Goal: Task Accomplishment & Management: Manage account settings

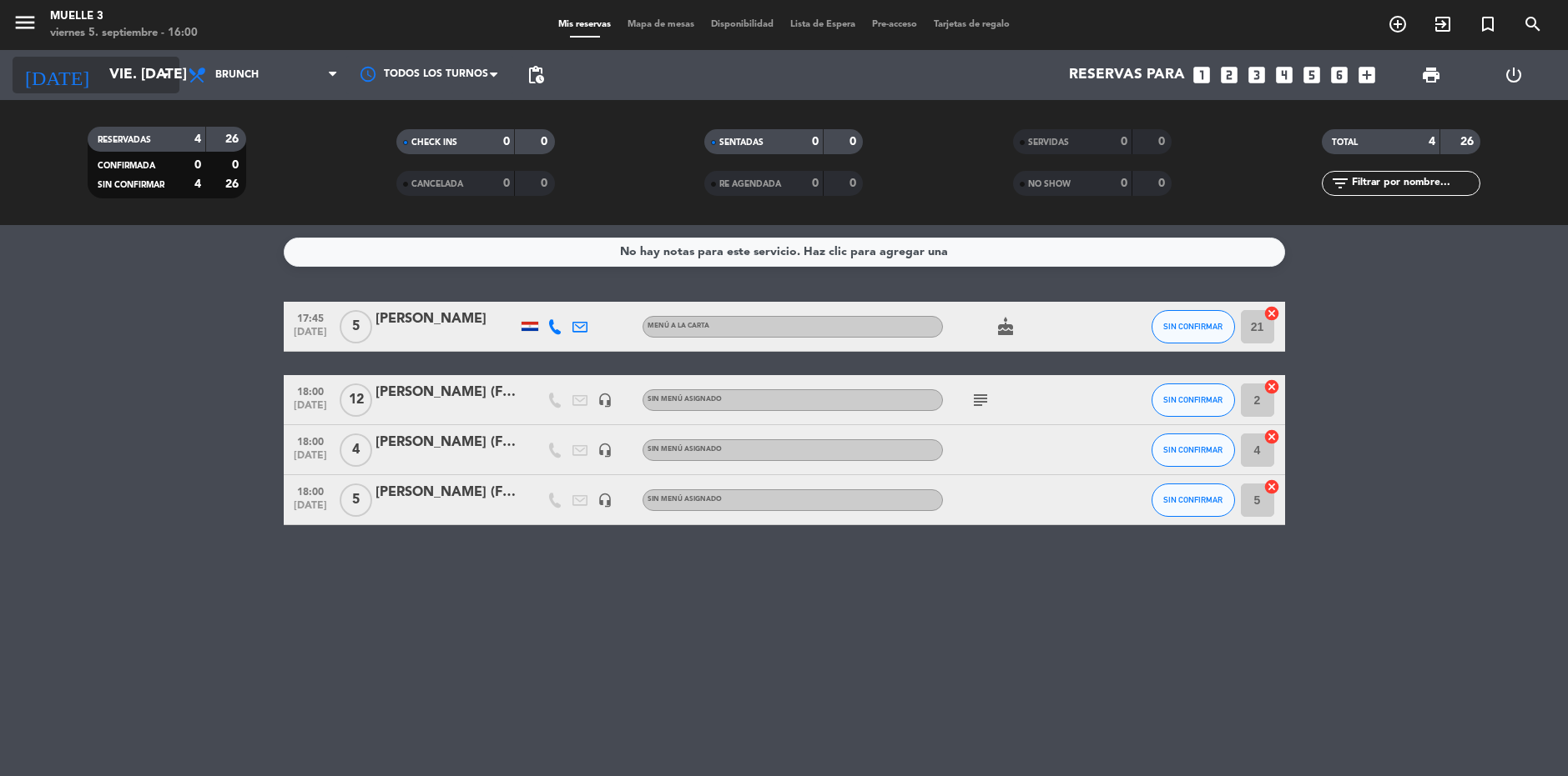
click at [166, 74] on icon "arrow_drop_down" at bounding box center [165, 75] width 20 height 20
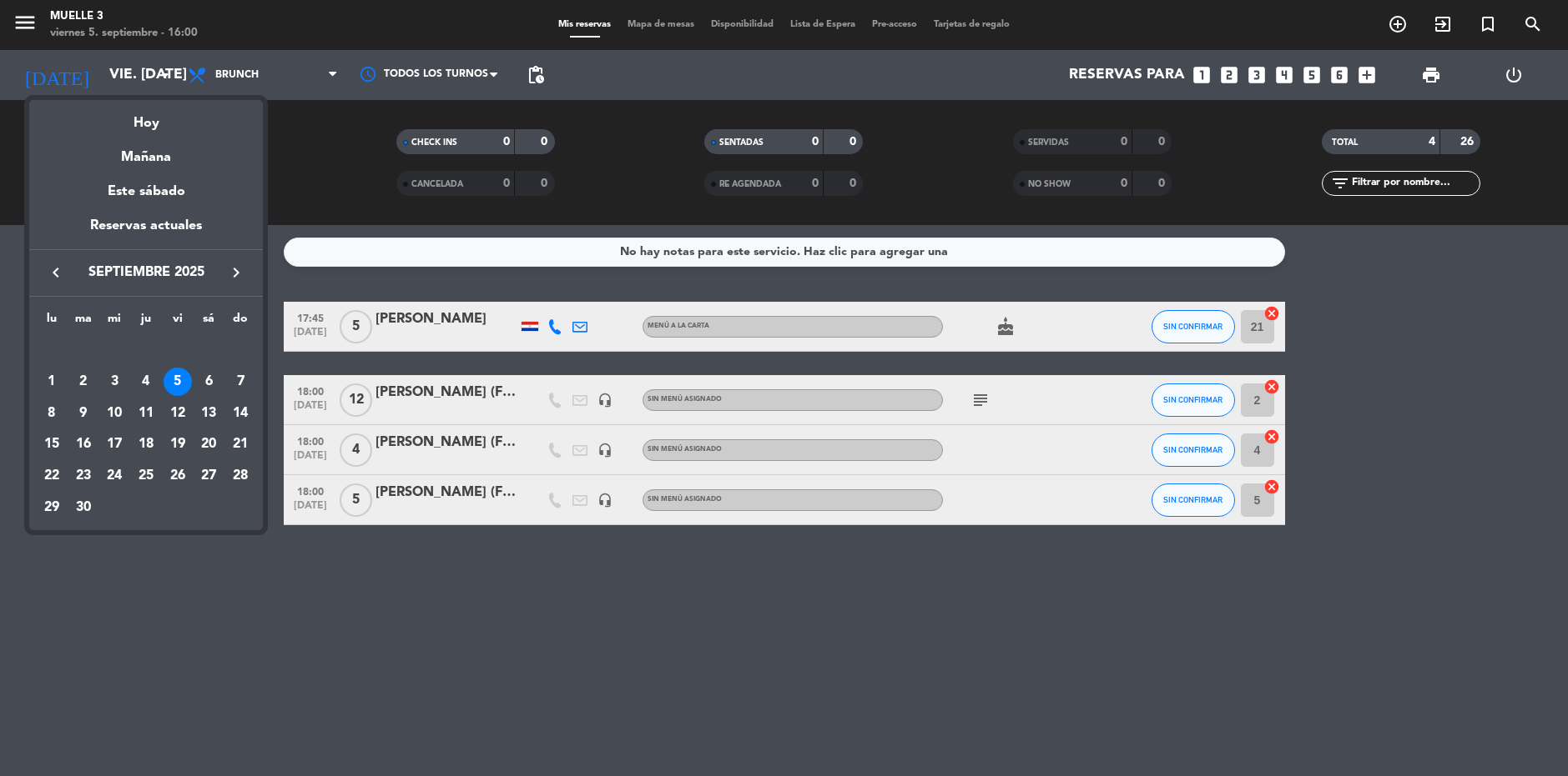
click at [164, 76] on div at bounding box center [784, 388] width 1568 height 776
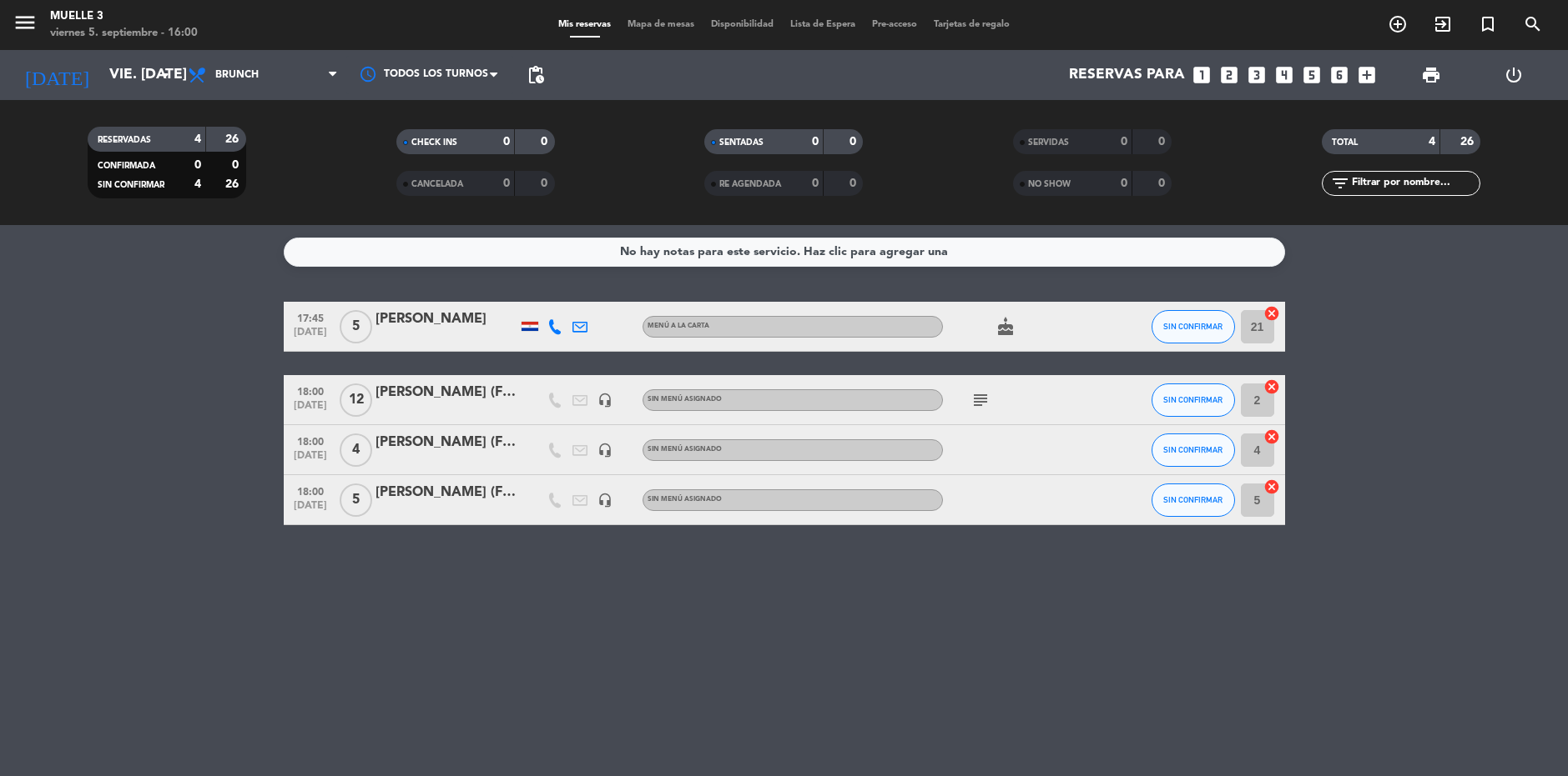
click at [1311, 80] on icon "looks_5" at bounding box center [1312, 75] width 22 height 22
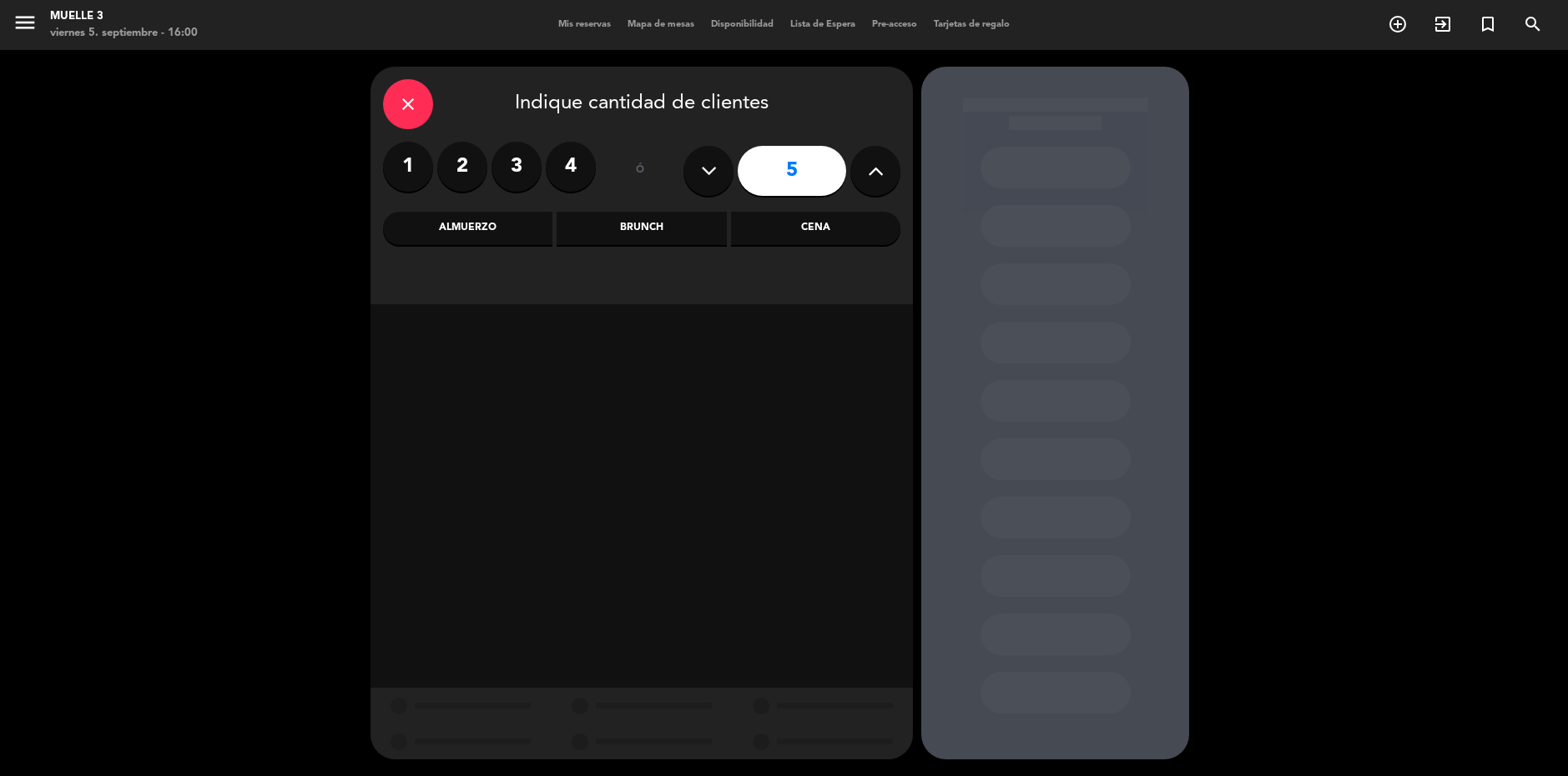
click at [807, 235] on div "Cena" at bounding box center [815, 228] width 169 height 33
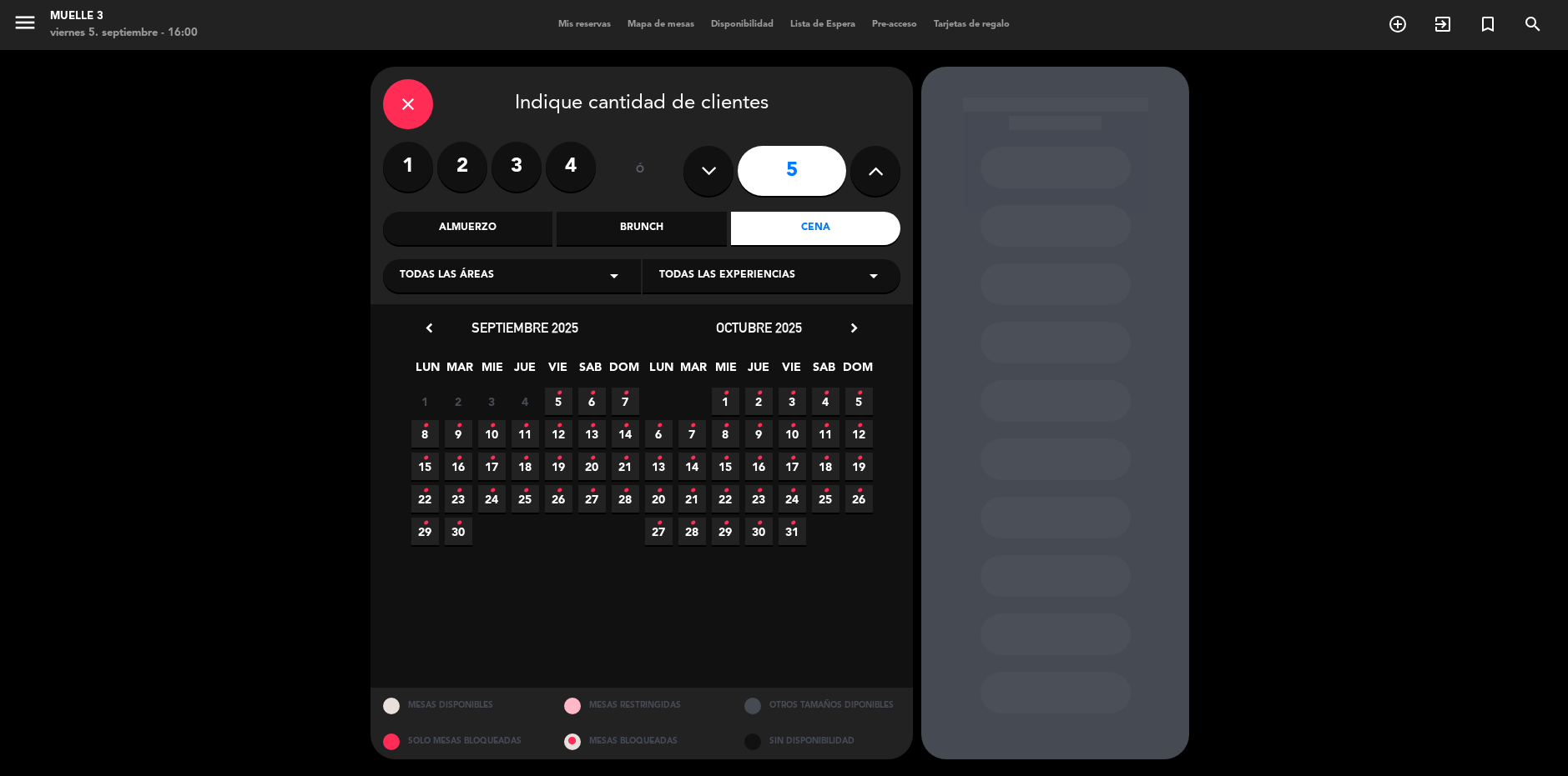
click at [595, 400] on span "6 •" at bounding box center [591, 401] width 27 height 27
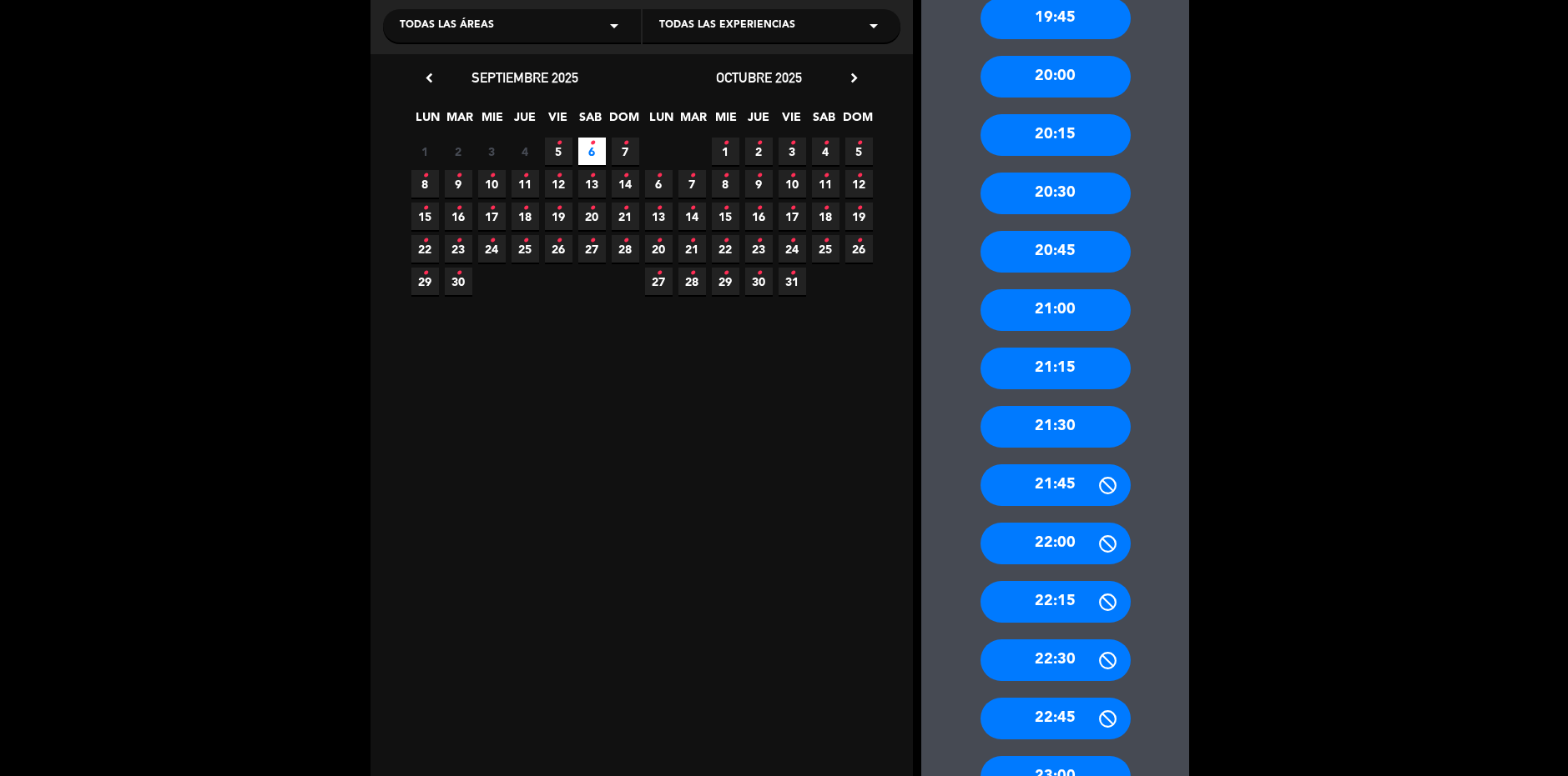
scroll to position [334, 0]
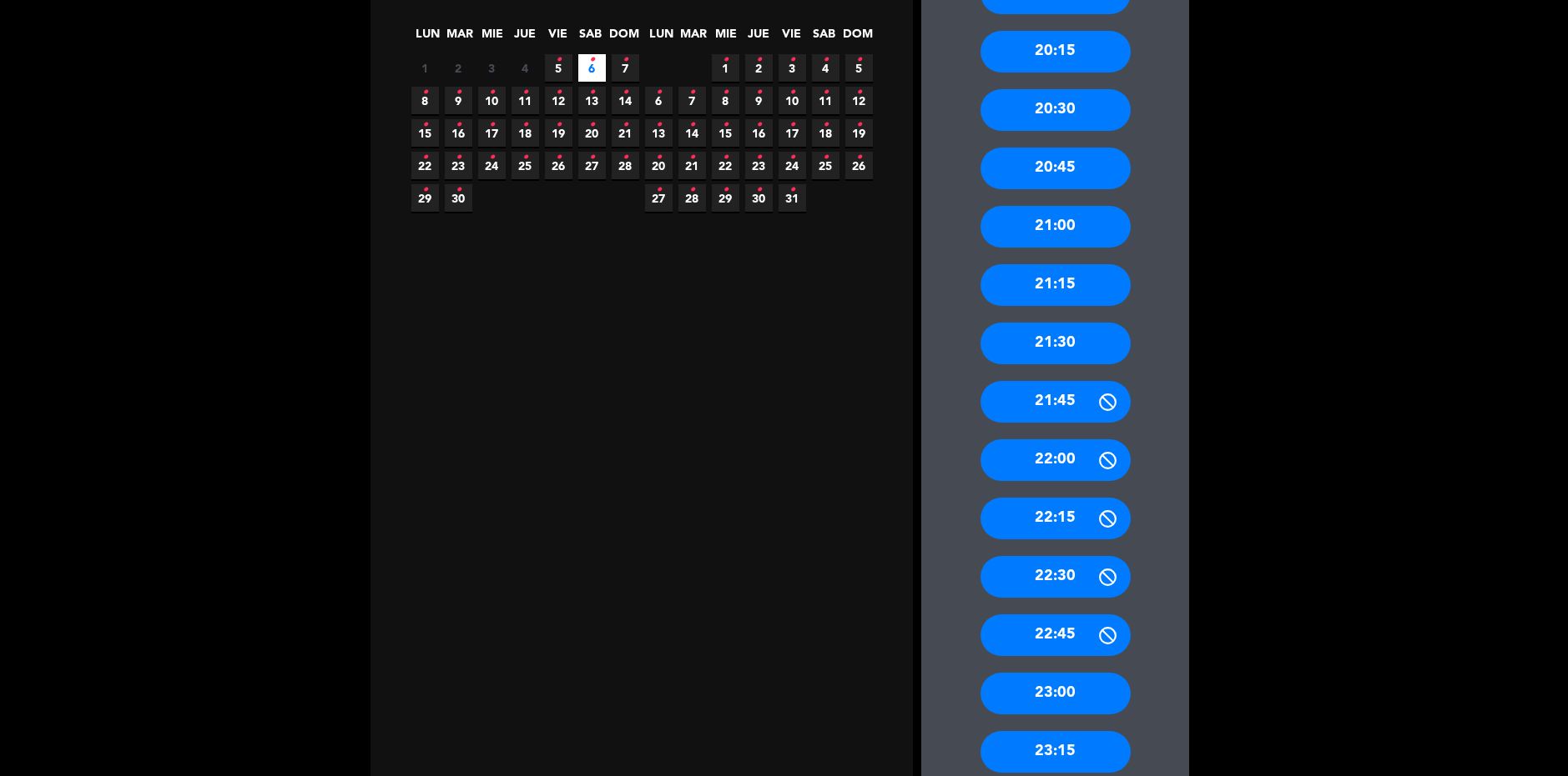
click at [1077, 336] on div "21:30" at bounding box center [1055, 343] width 150 height 42
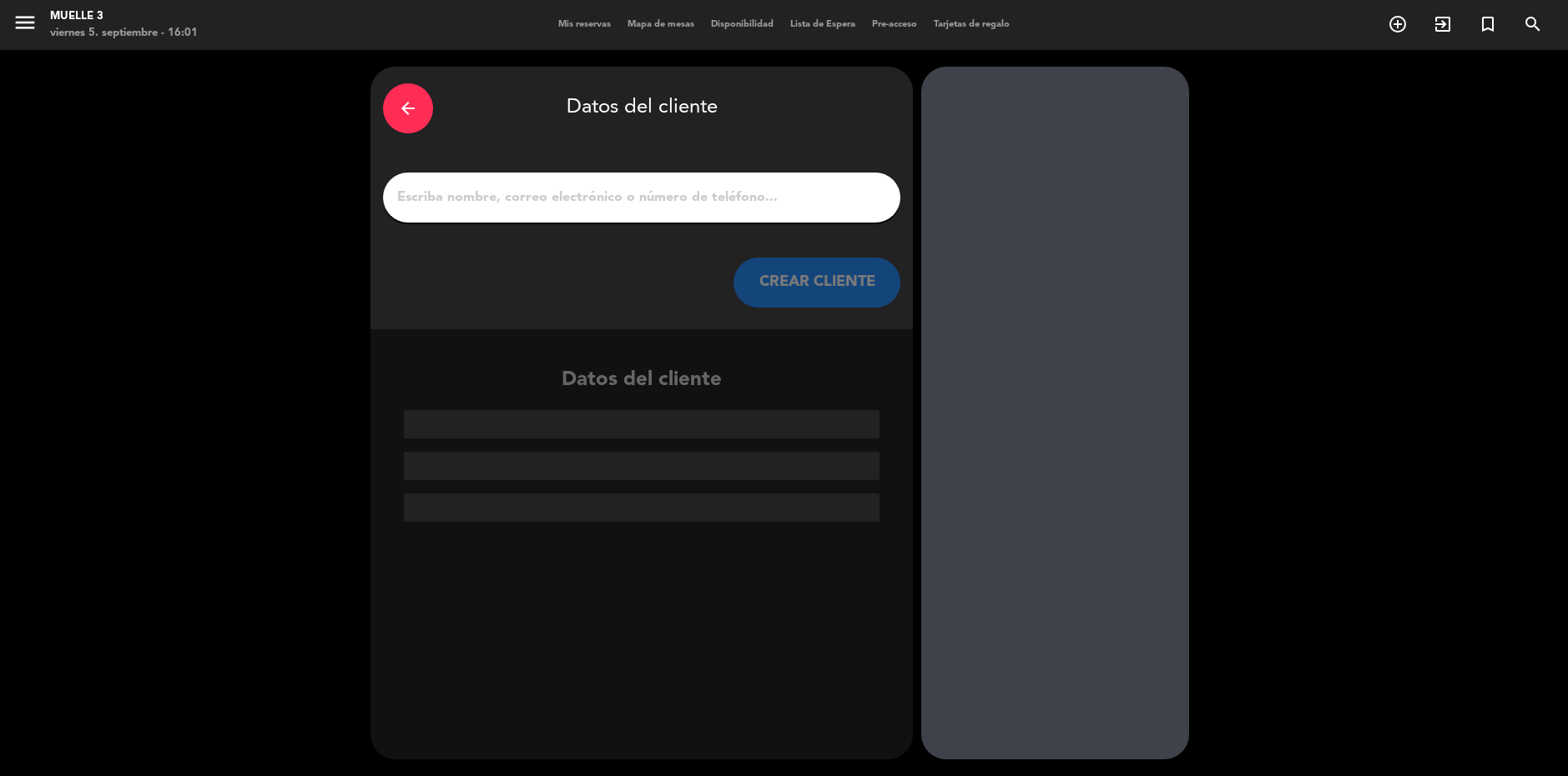
scroll to position [0, 0]
click at [479, 195] on input "1" at bounding box center [641, 198] width 493 height 24
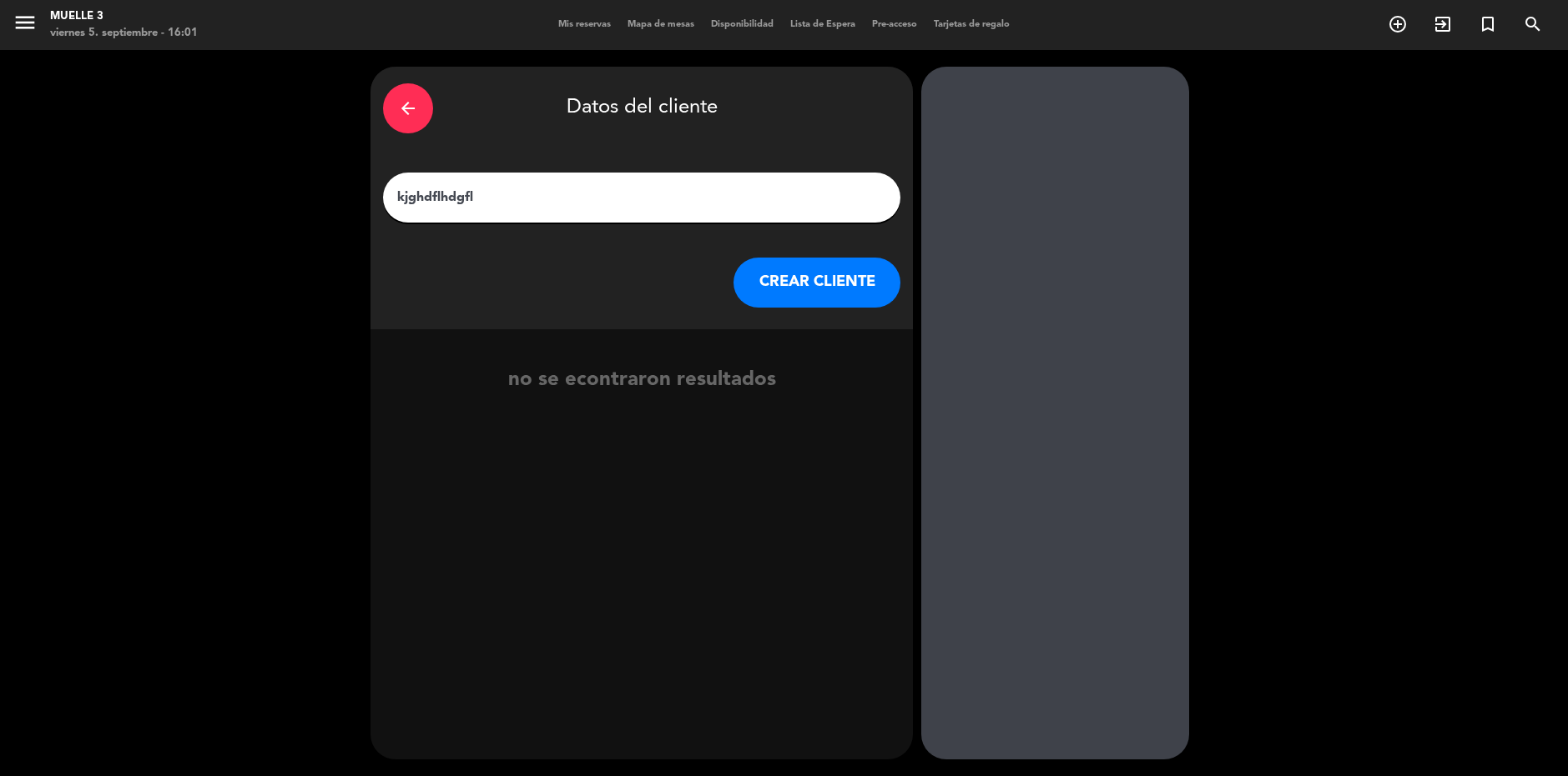
type input "kjghdflhdgfl"
click at [793, 293] on button "CREAR CLIENTE" at bounding box center [817, 283] width 166 height 50
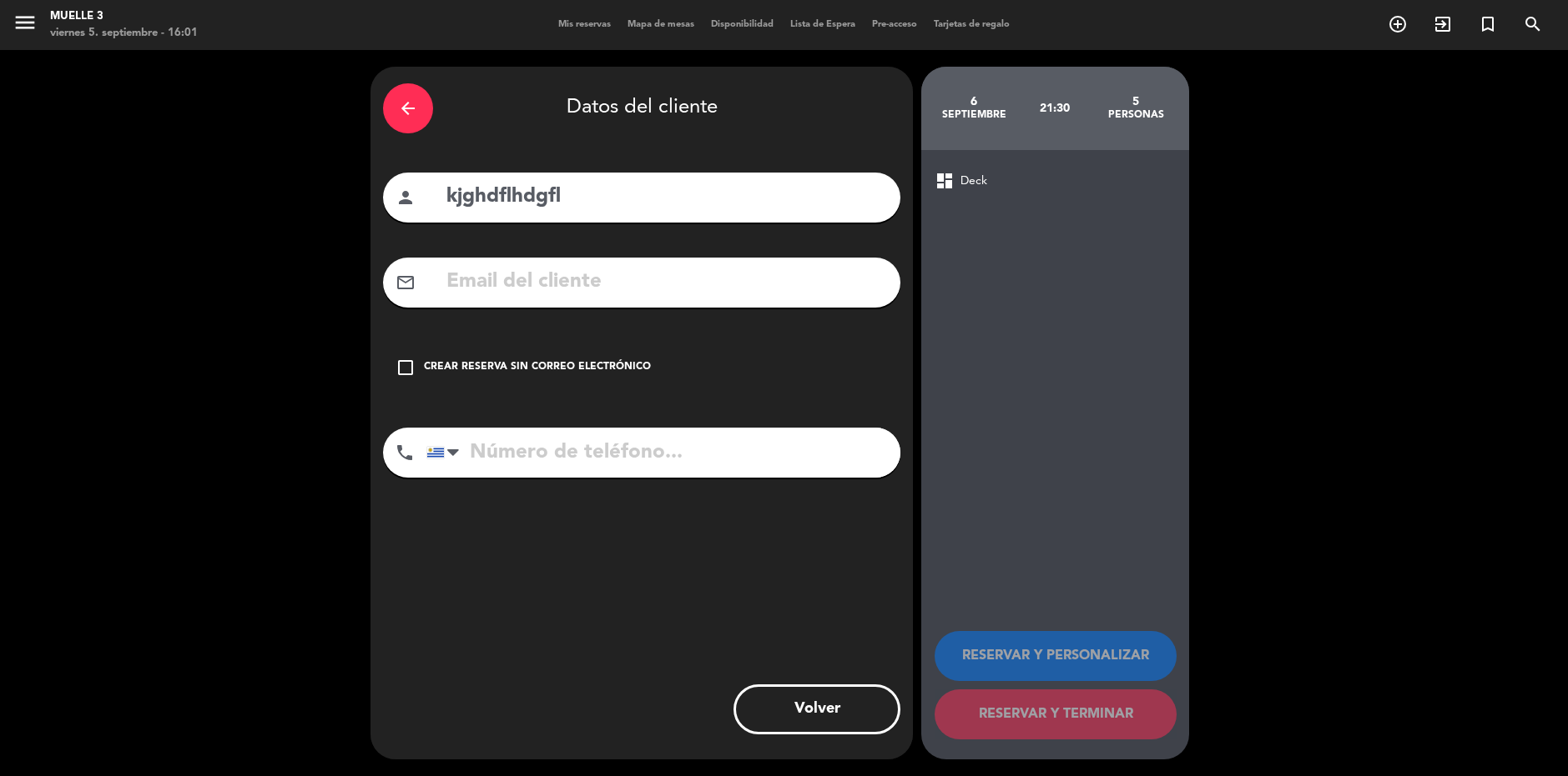
click at [409, 363] on icon "check_box_outline_blank" at bounding box center [405, 368] width 20 height 20
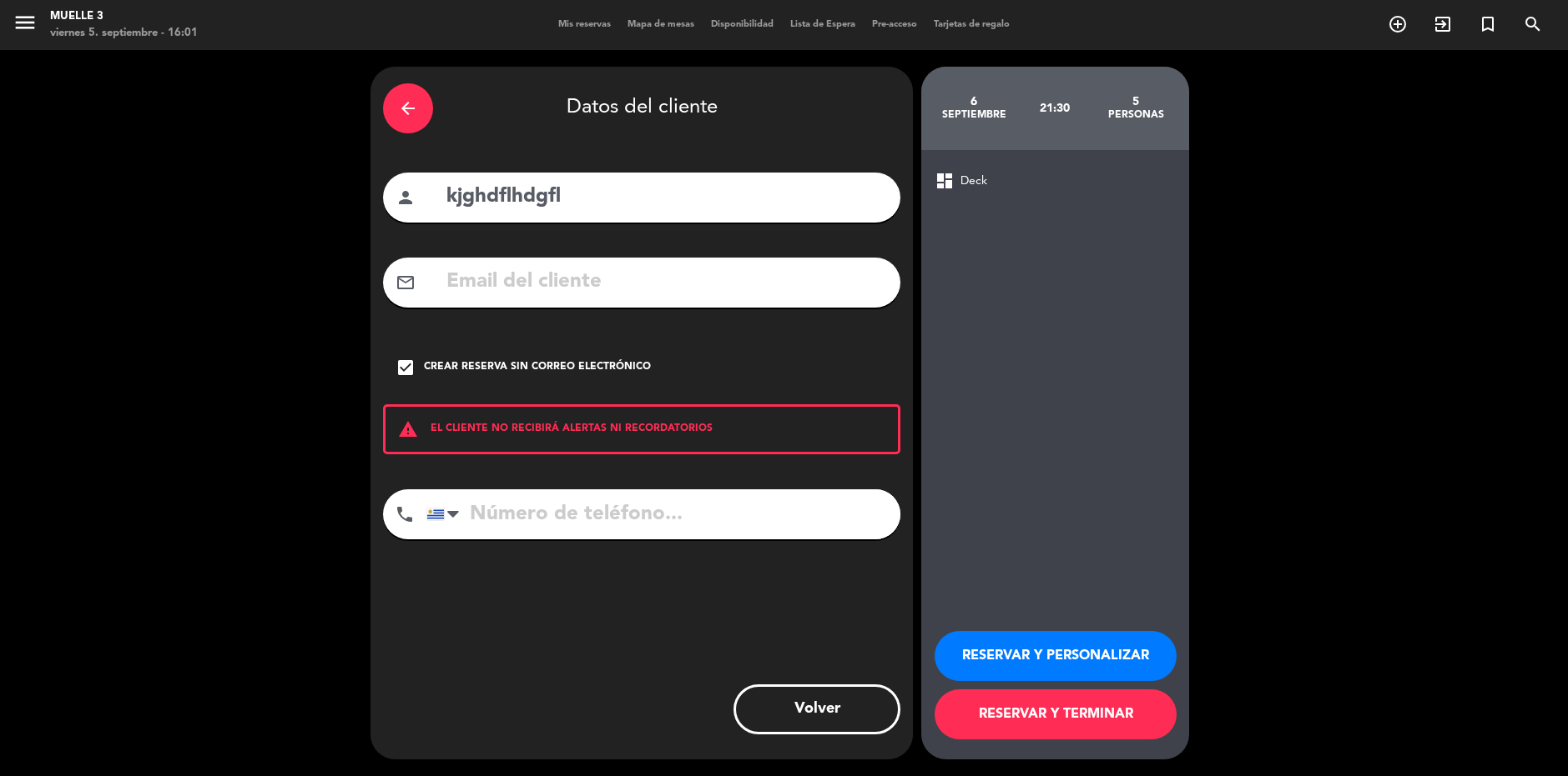
click at [1115, 663] on button "RESERVAR Y PERSONALIZAR" at bounding box center [1055, 656] width 242 height 50
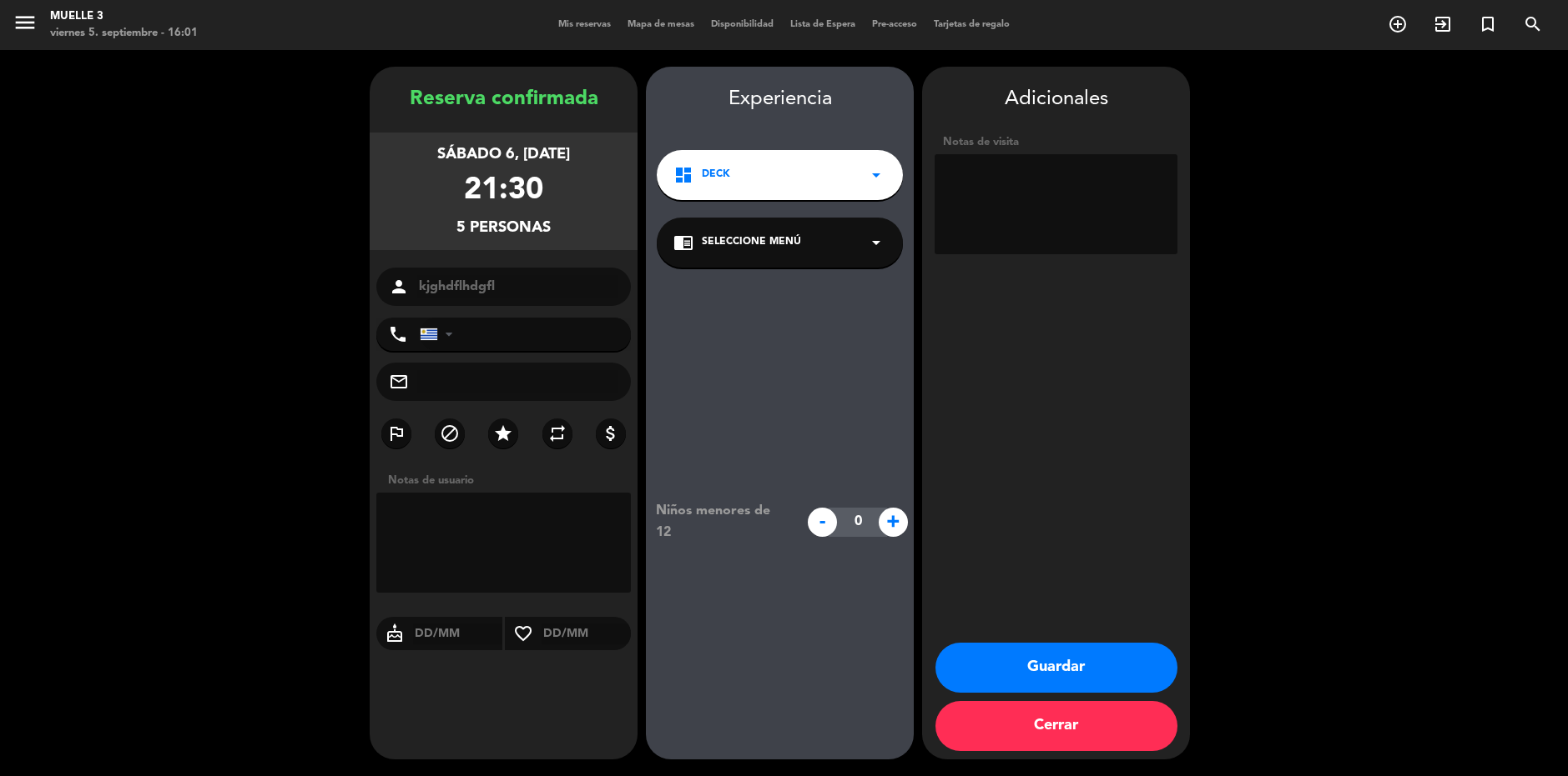
click at [875, 180] on icon "arrow_drop_down" at bounding box center [876, 175] width 20 height 20
click at [793, 251] on div "Salón" at bounding box center [779, 246] width 213 height 17
click at [1092, 678] on button "Guardar" at bounding box center [1056, 667] width 242 height 50
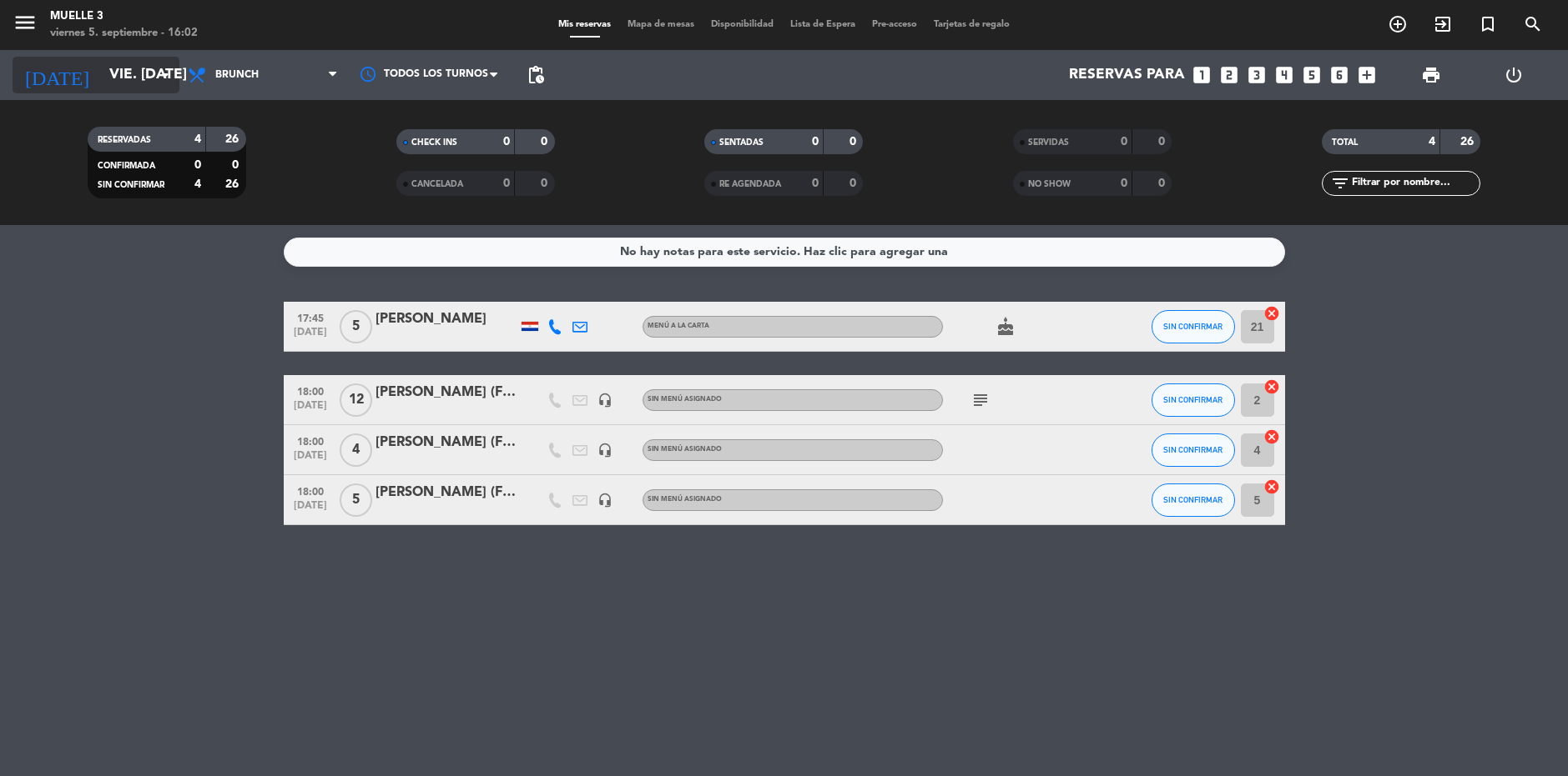
click at [166, 78] on icon "arrow_drop_down" at bounding box center [165, 75] width 20 height 20
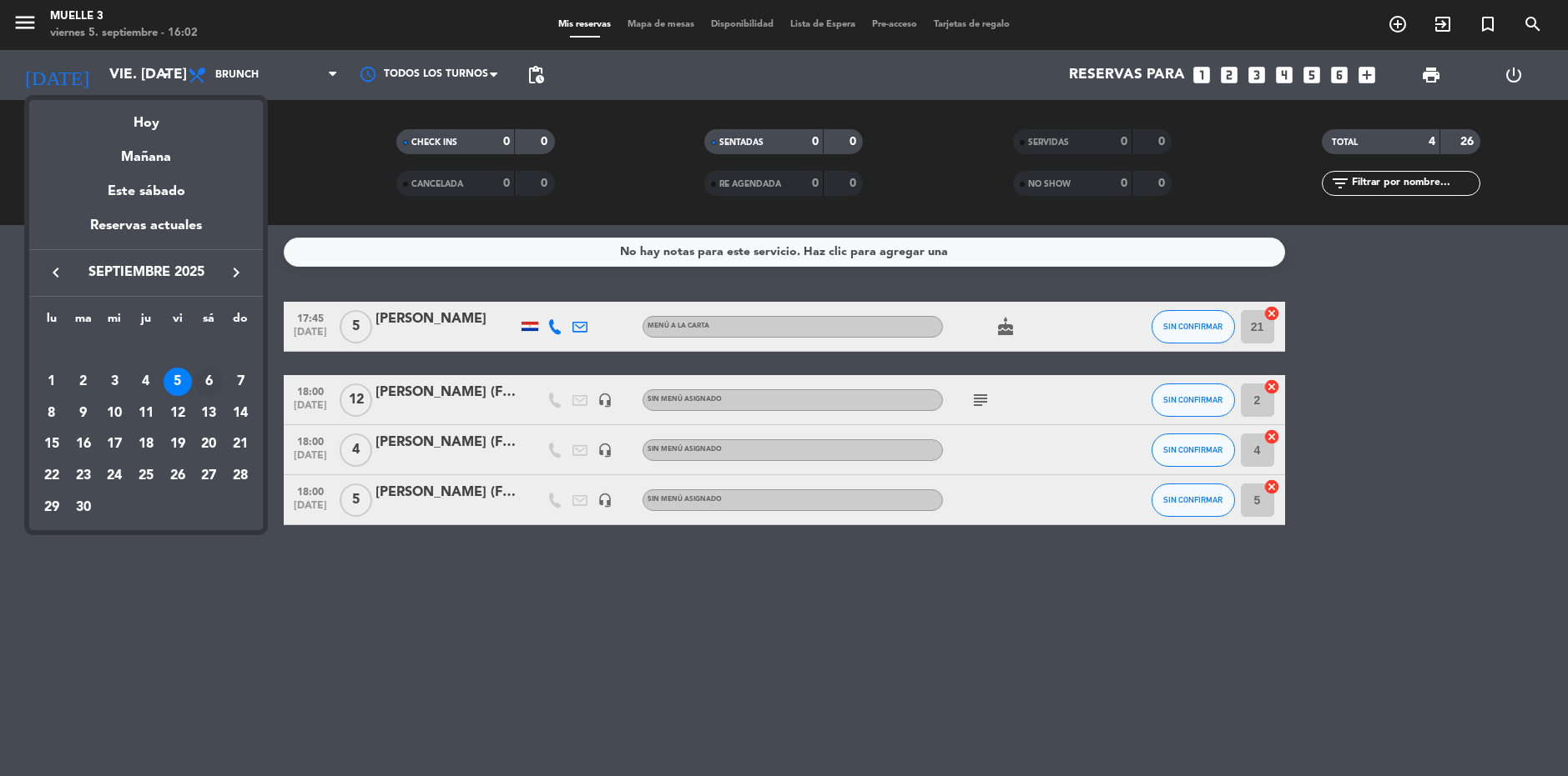
click at [211, 377] on div "6" at bounding box center [209, 382] width 28 height 28
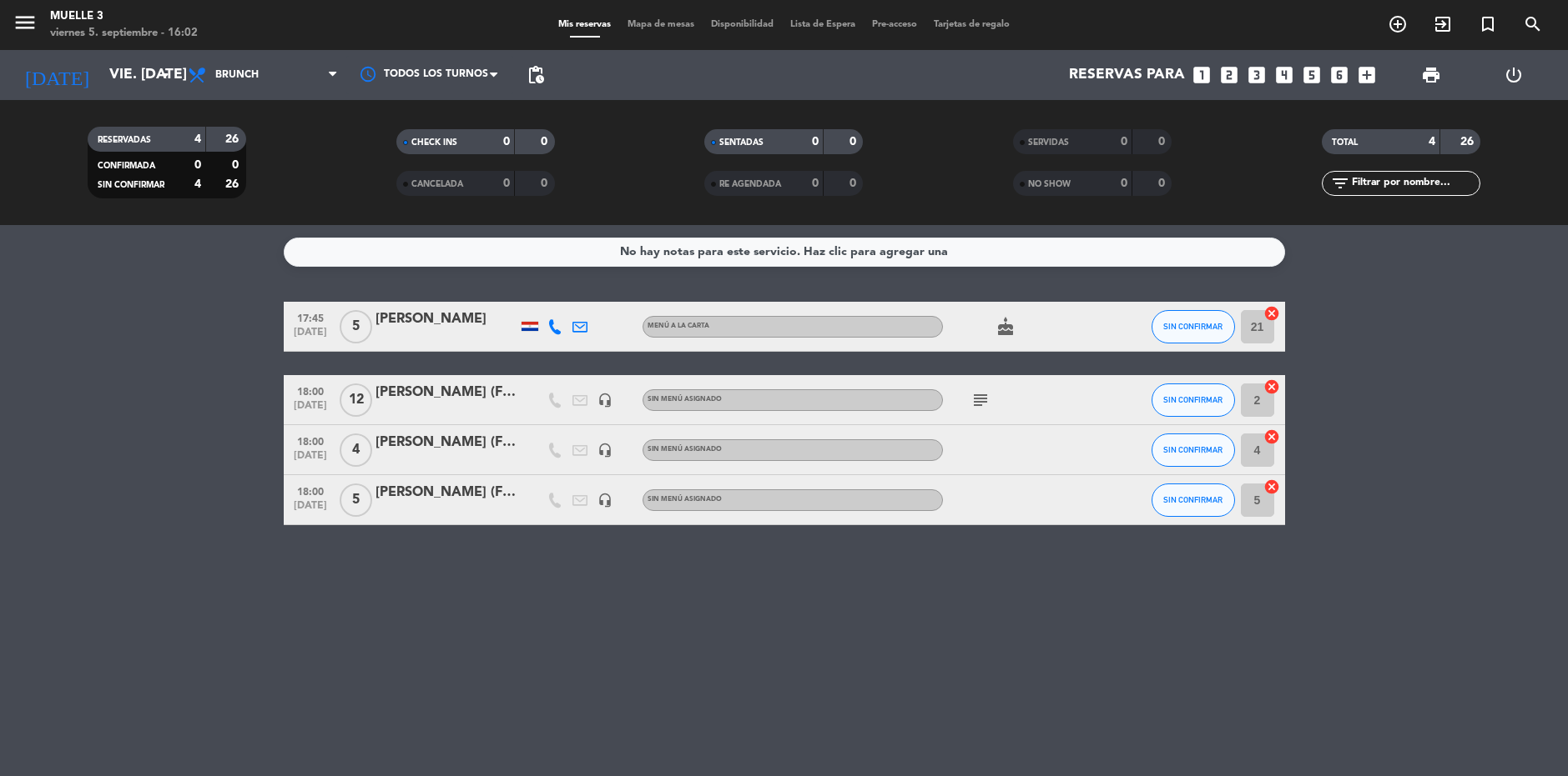
type input "sáb. [DATE]"
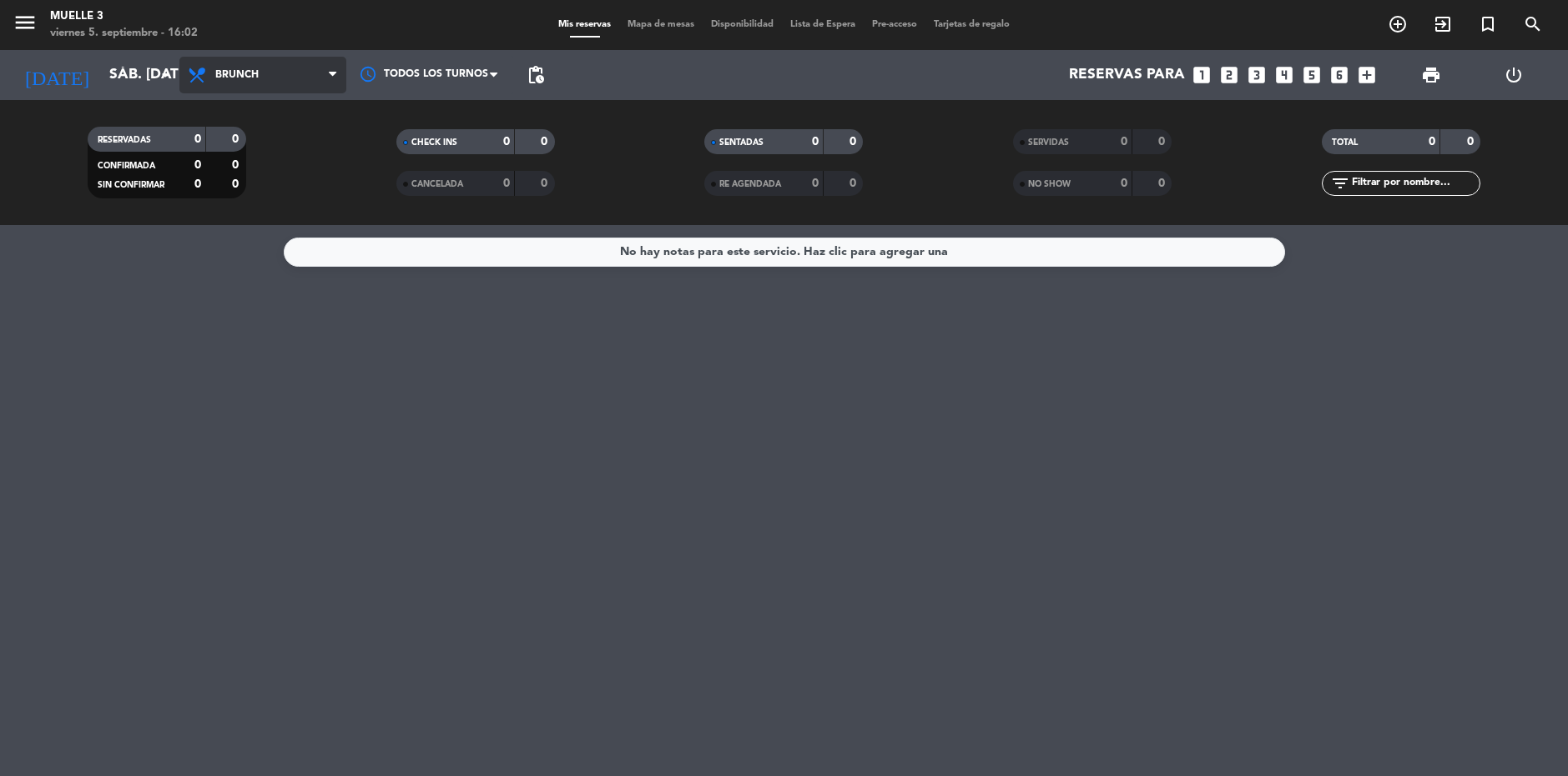
click at [339, 84] on span "Brunch" at bounding box center [263, 75] width 166 height 37
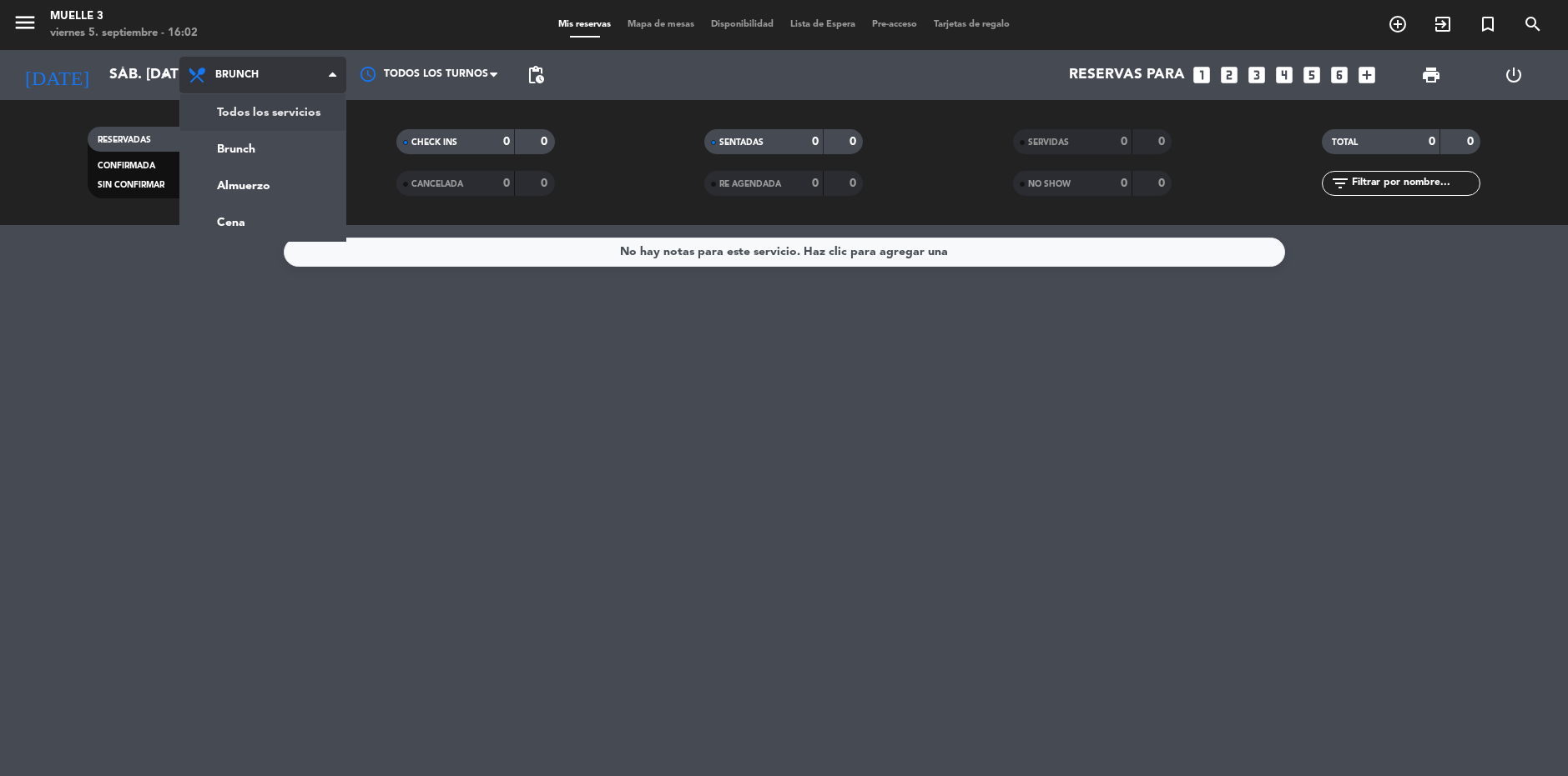
click at [302, 112] on div "menu Muelle 3 viernes 5. septiembre - 16:02 Mis reservas Mapa de mesas Disponib…" at bounding box center [784, 112] width 1568 height 225
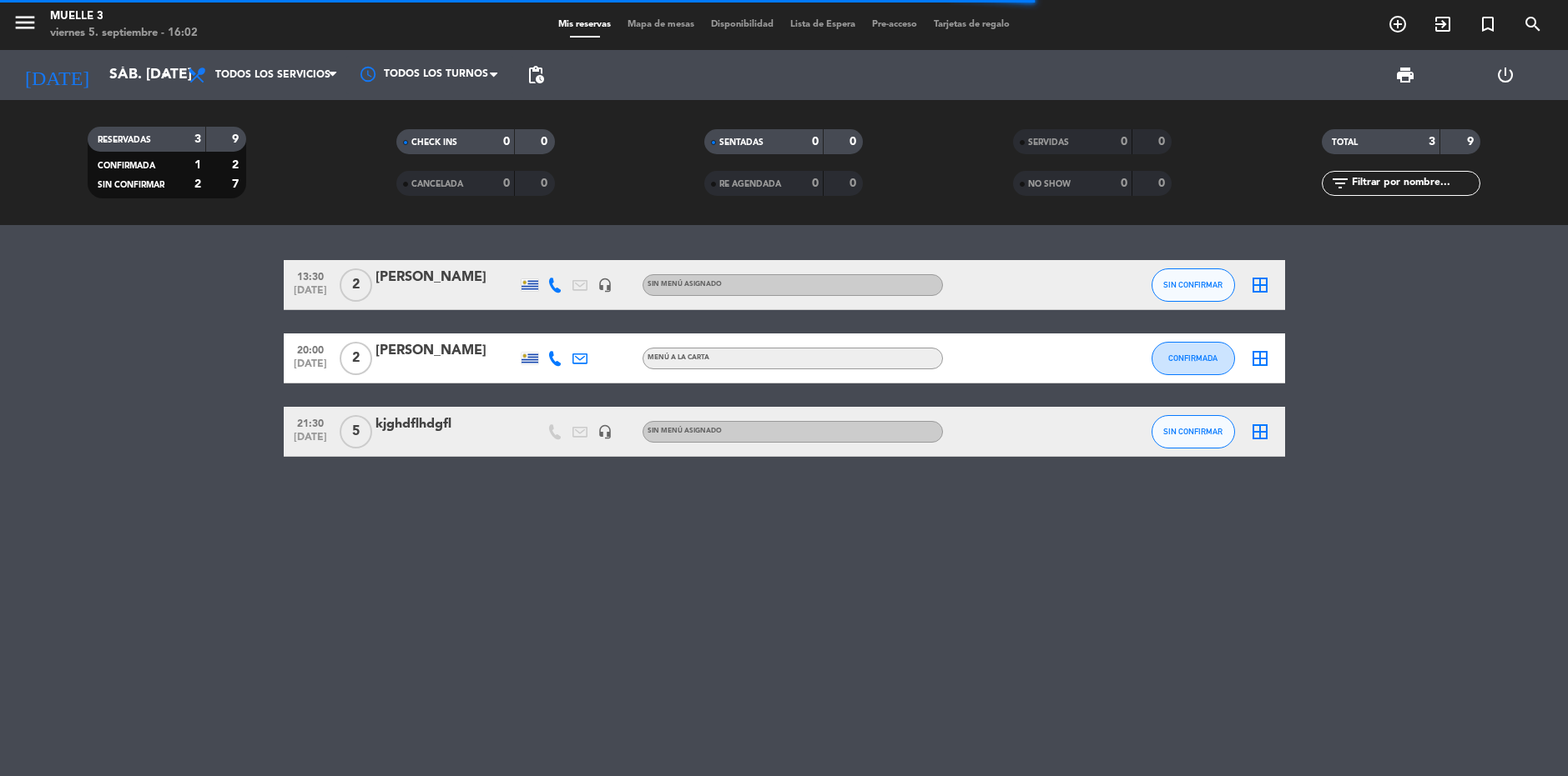
click at [1259, 435] on icon "border_all" at bounding box center [1260, 431] width 20 height 20
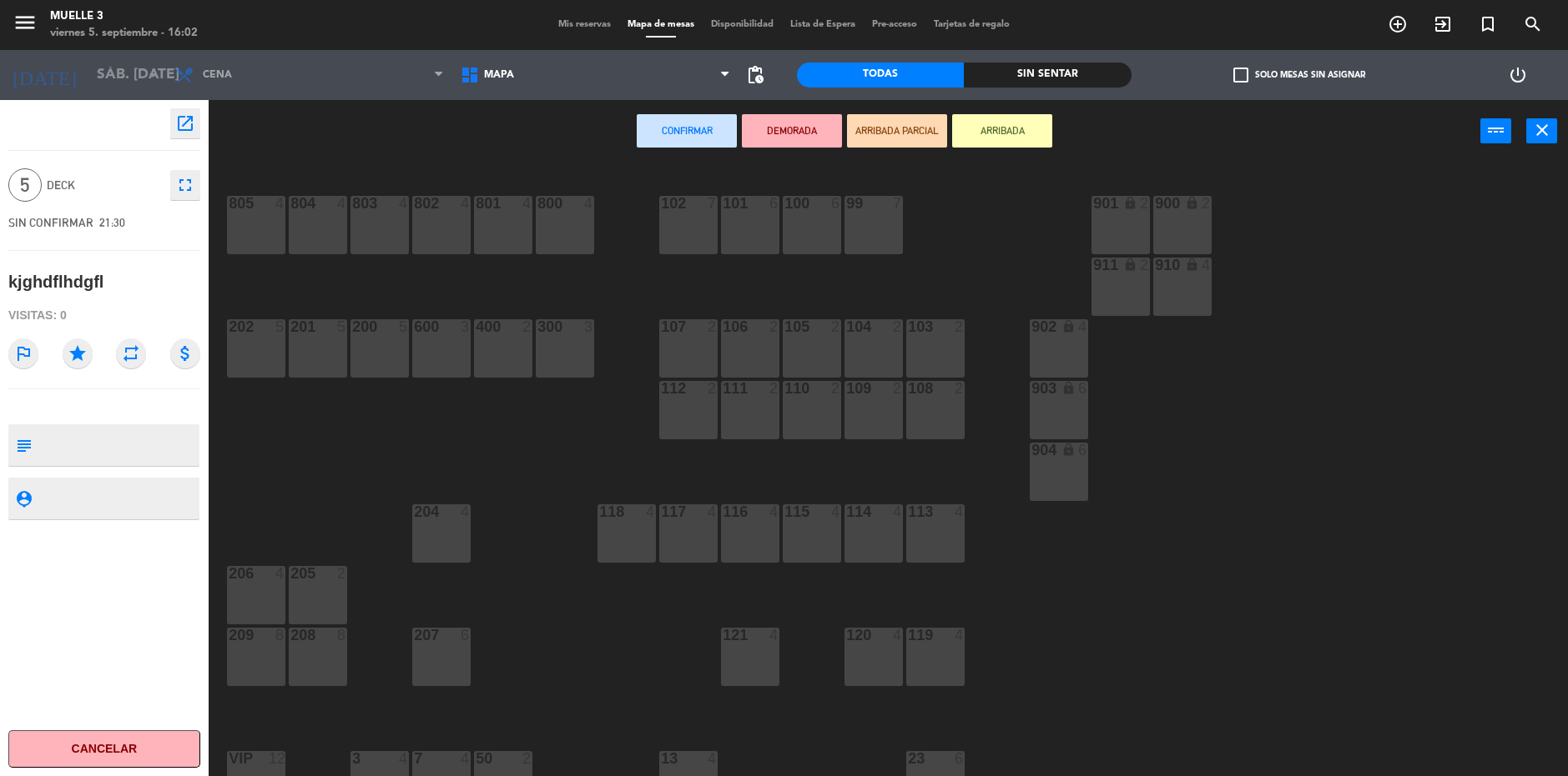
click at [930, 544] on div "113 4" at bounding box center [935, 534] width 59 height 59
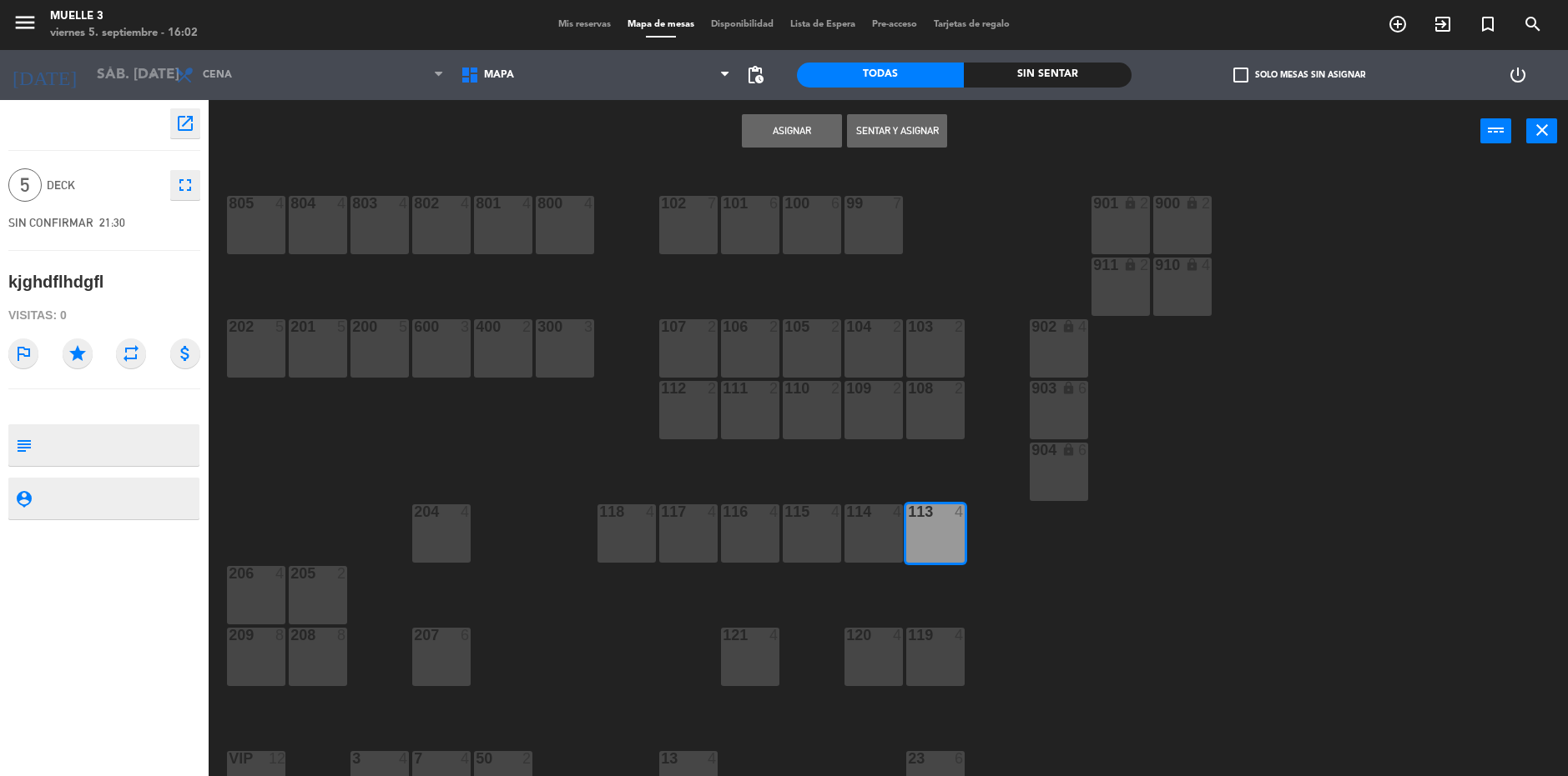
click at [809, 124] on button "Asignar" at bounding box center [792, 130] width 100 height 33
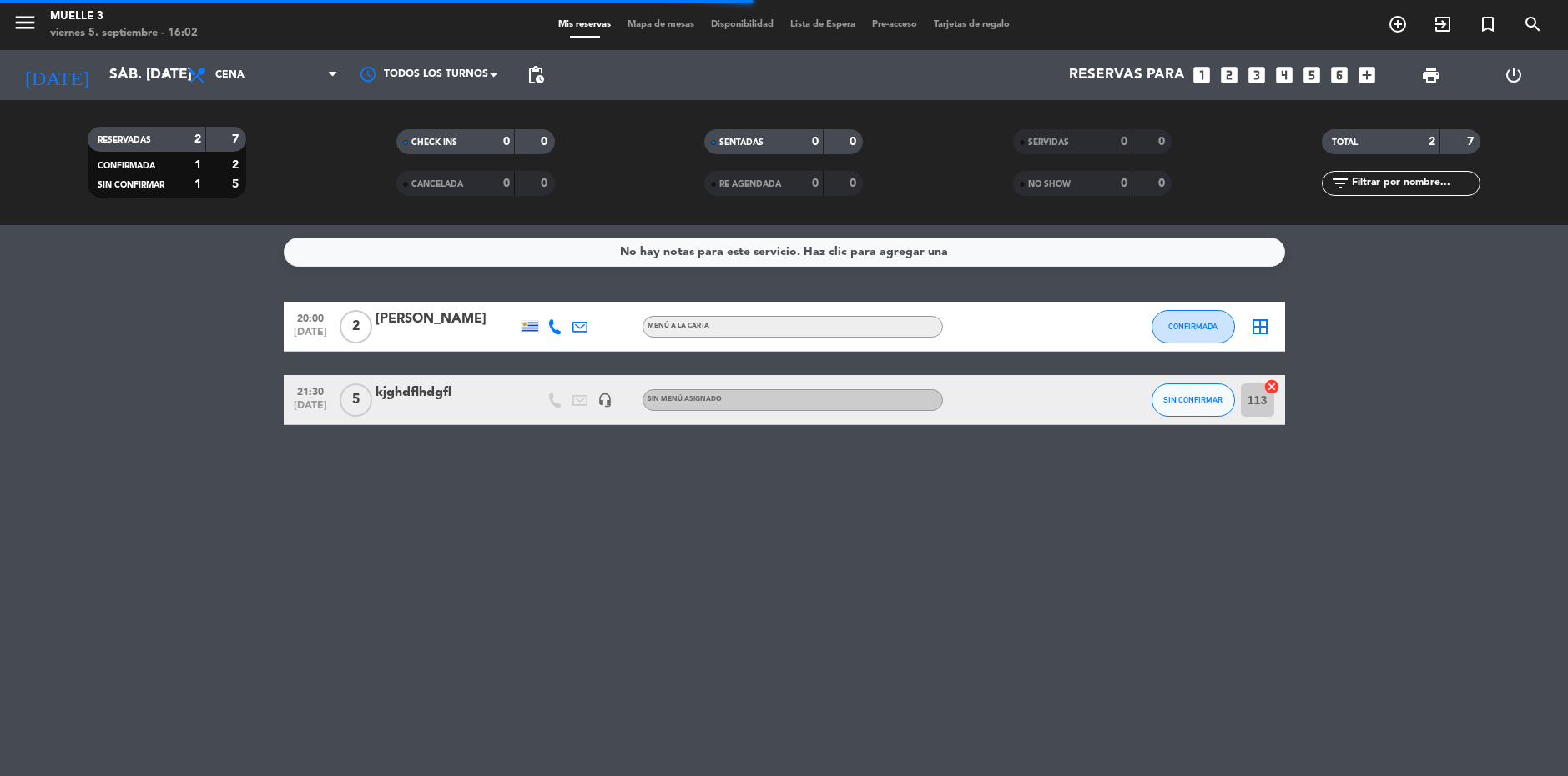
click at [939, 397] on div "Sin menú asignado" at bounding box center [793, 400] width 301 height 22
click at [1022, 399] on div at bounding box center [1018, 400] width 150 height 49
click at [1067, 406] on div at bounding box center [1018, 400] width 150 height 49
click at [1066, 406] on div at bounding box center [1018, 400] width 150 height 49
click at [472, 400] on div "kjghdflhdgfl" at bounding box center [446, 392] width 142 height 22
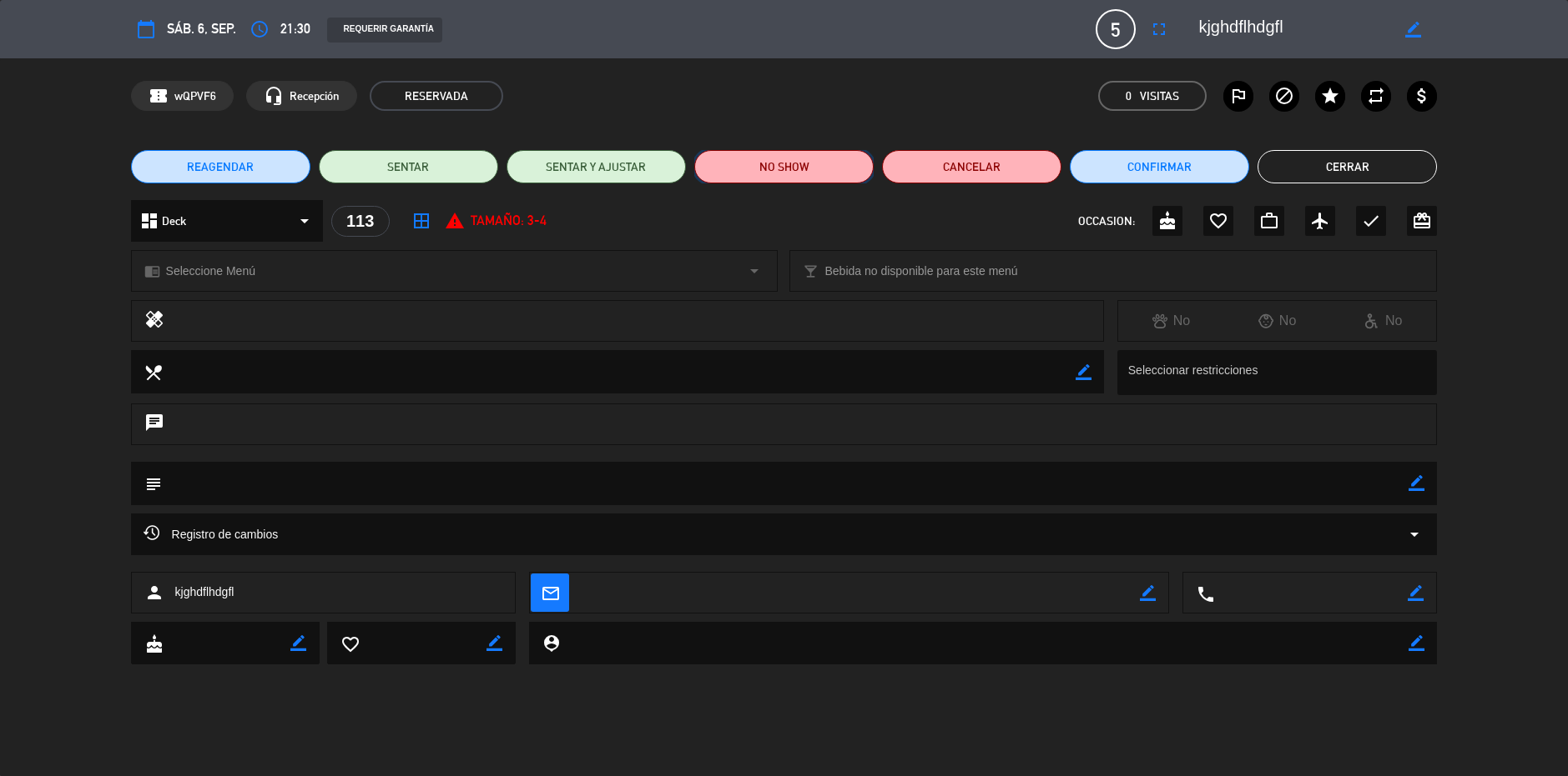
click at [841, 178] on button "NO SHOW" at bounding box center [784, 166] width 180 height 33
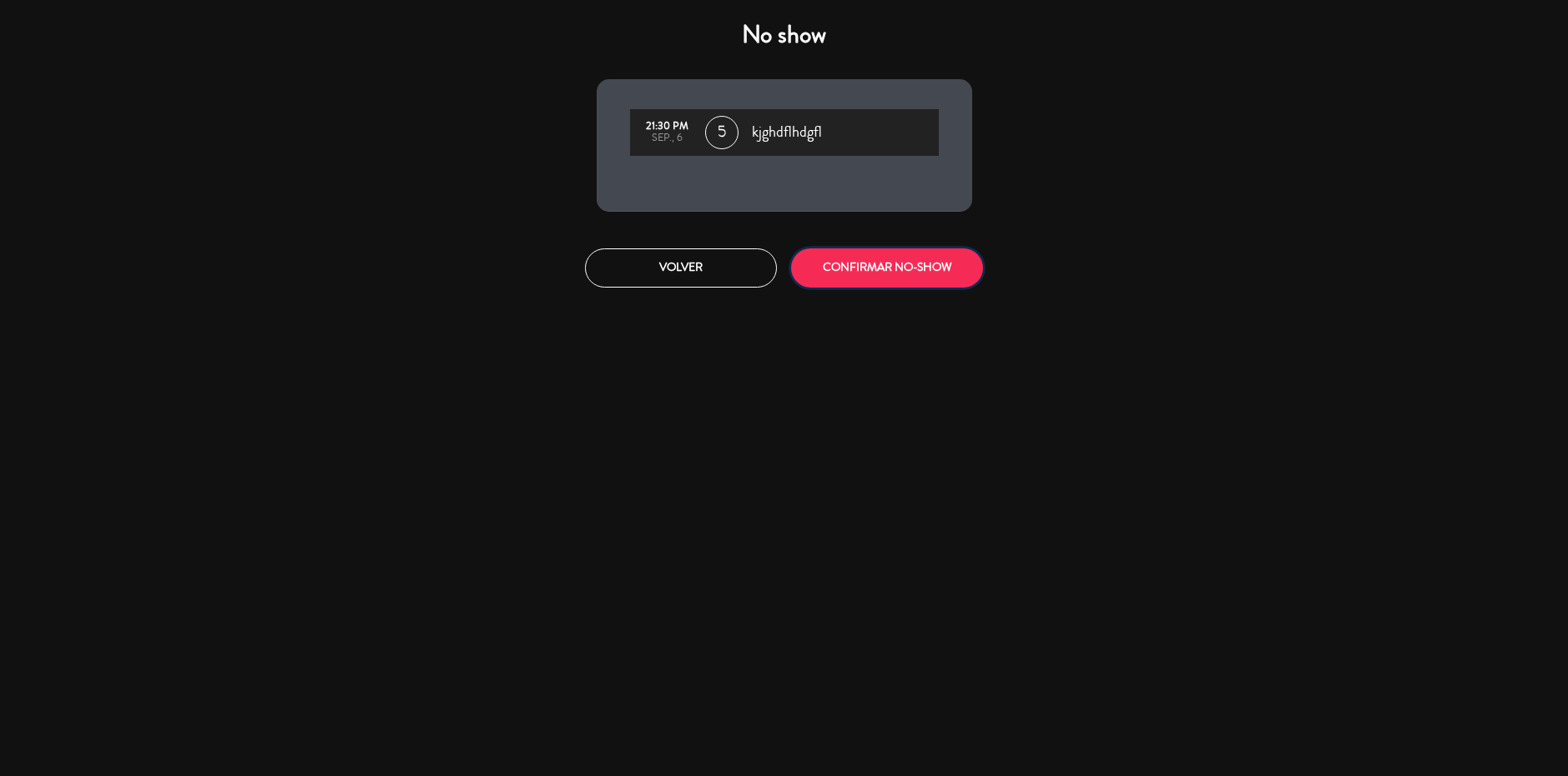
click at [862, 270] on button "CONFIRMAR NO-SHOW" at bounding box center [886, 267] width 192 height 39
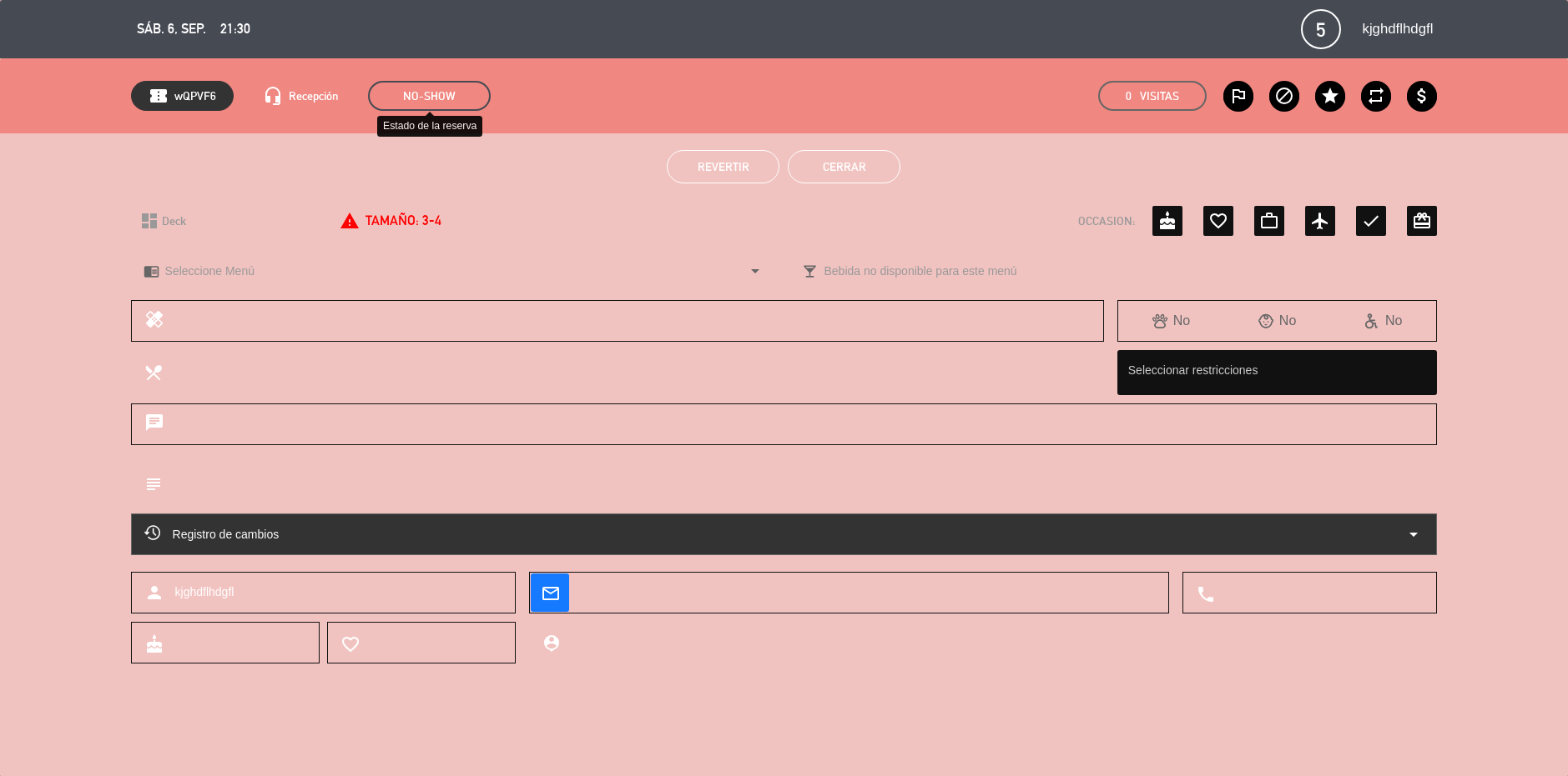
click at [458, 92] on span "NO-SHOW" at bounding box center [429, 96] width 123 height 30
click at [188, 95] on span "wQPVF6" at bounding box center [195, 96] width 42 height 19
